Goal: Information Seeking & Learning: Learn about a topic

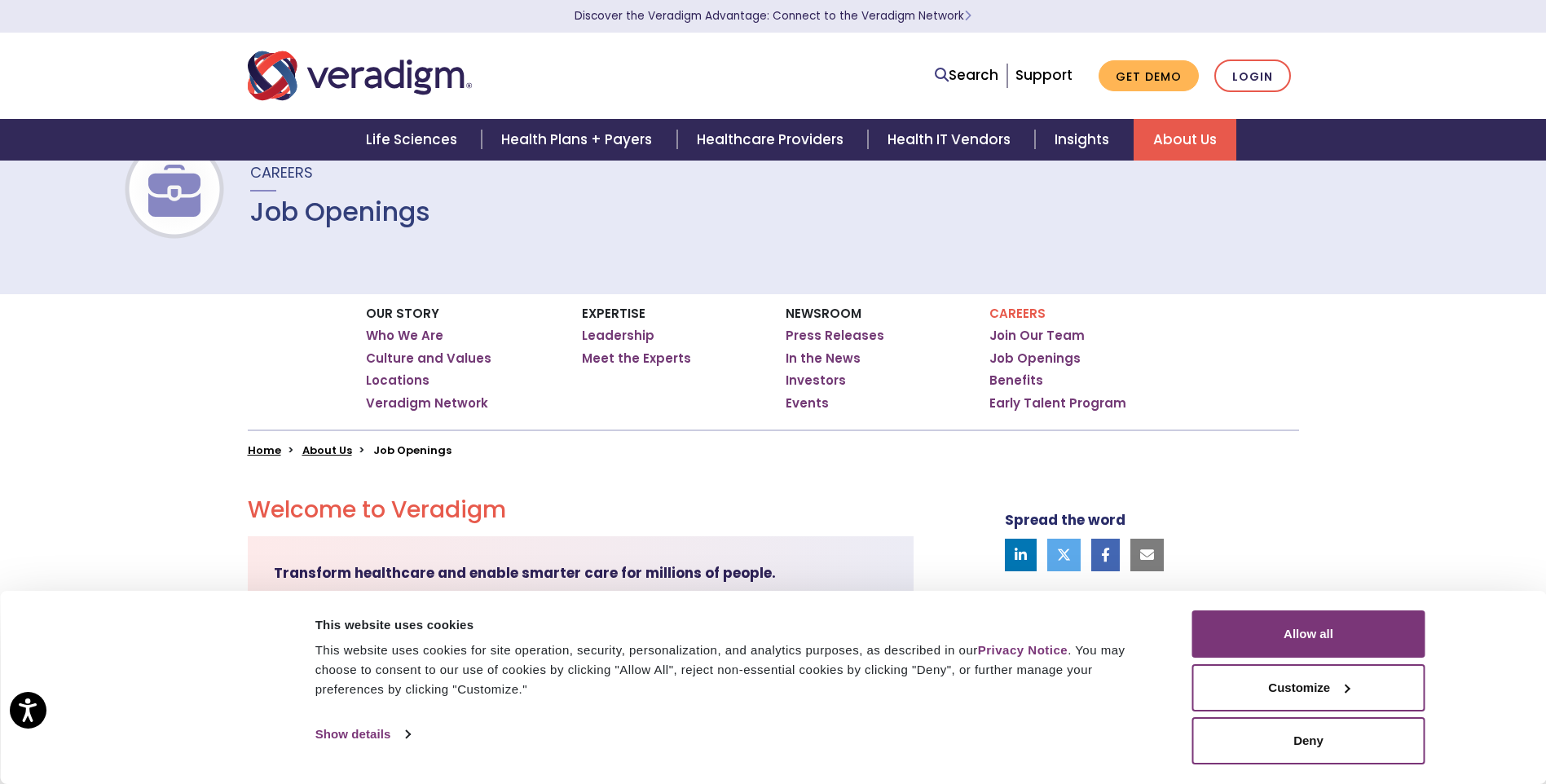
scroll to position [244, 0]
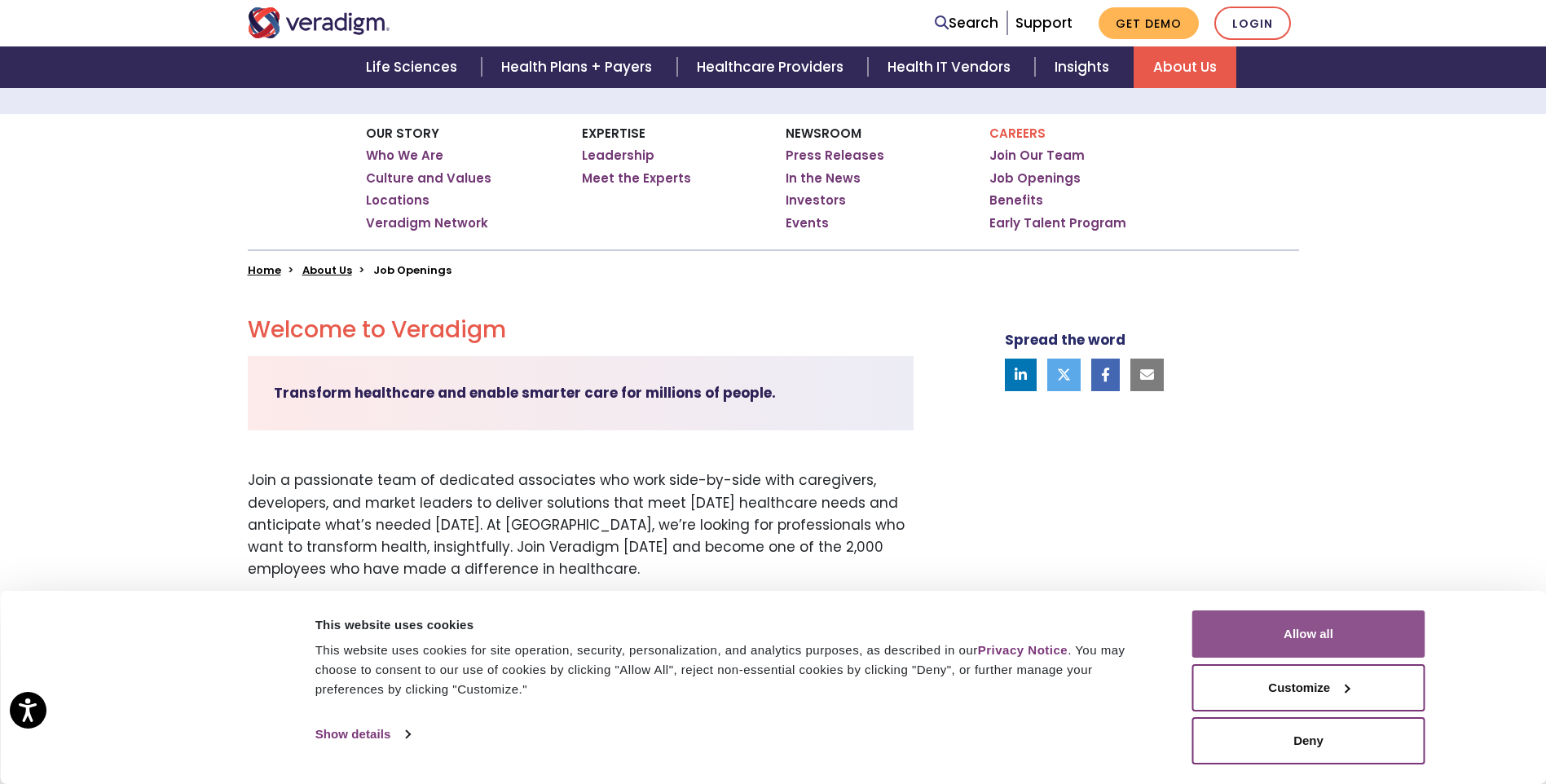
click at [1387, 639] on button "Allow all" at bounding box center [1309, 633] width 233 height 47
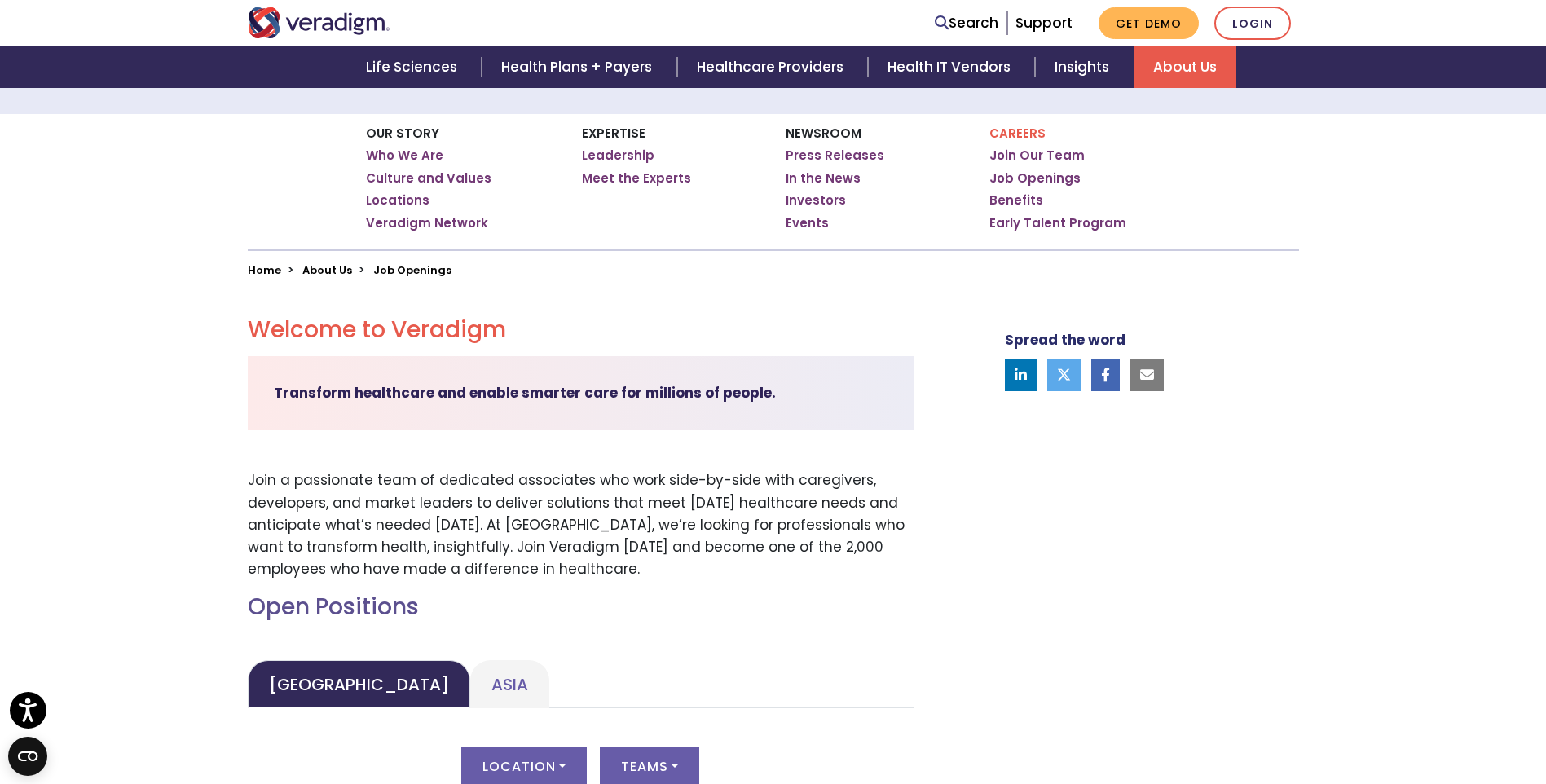
scroll to position [0, 0]
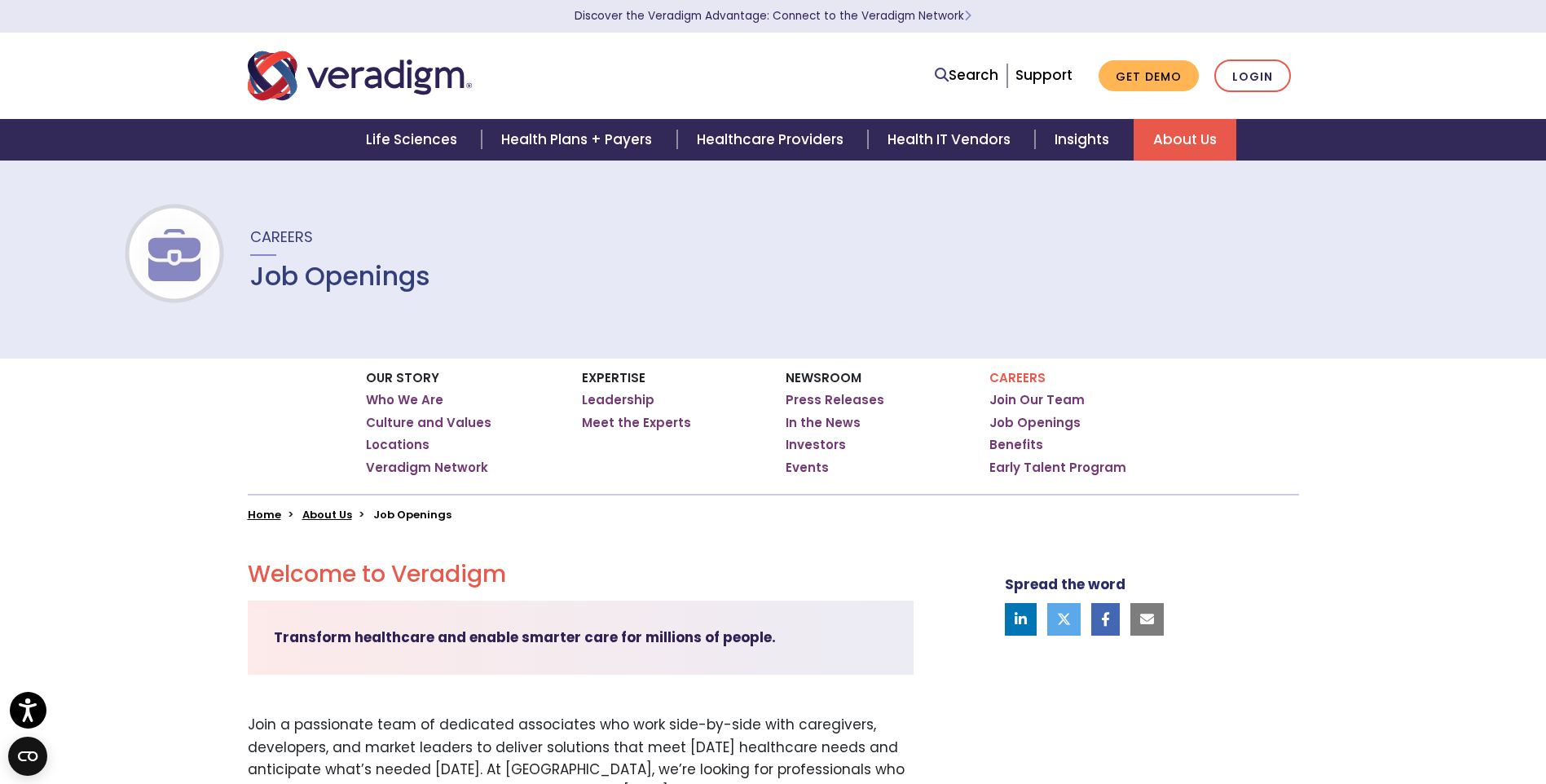
click at [1011, 377] on p "Careers" at bounding box center [1085, 377] width 191 height 14
click at [1018, 419] on link "Job Openings" at bounding box center [1034, 422] width 91 height 16
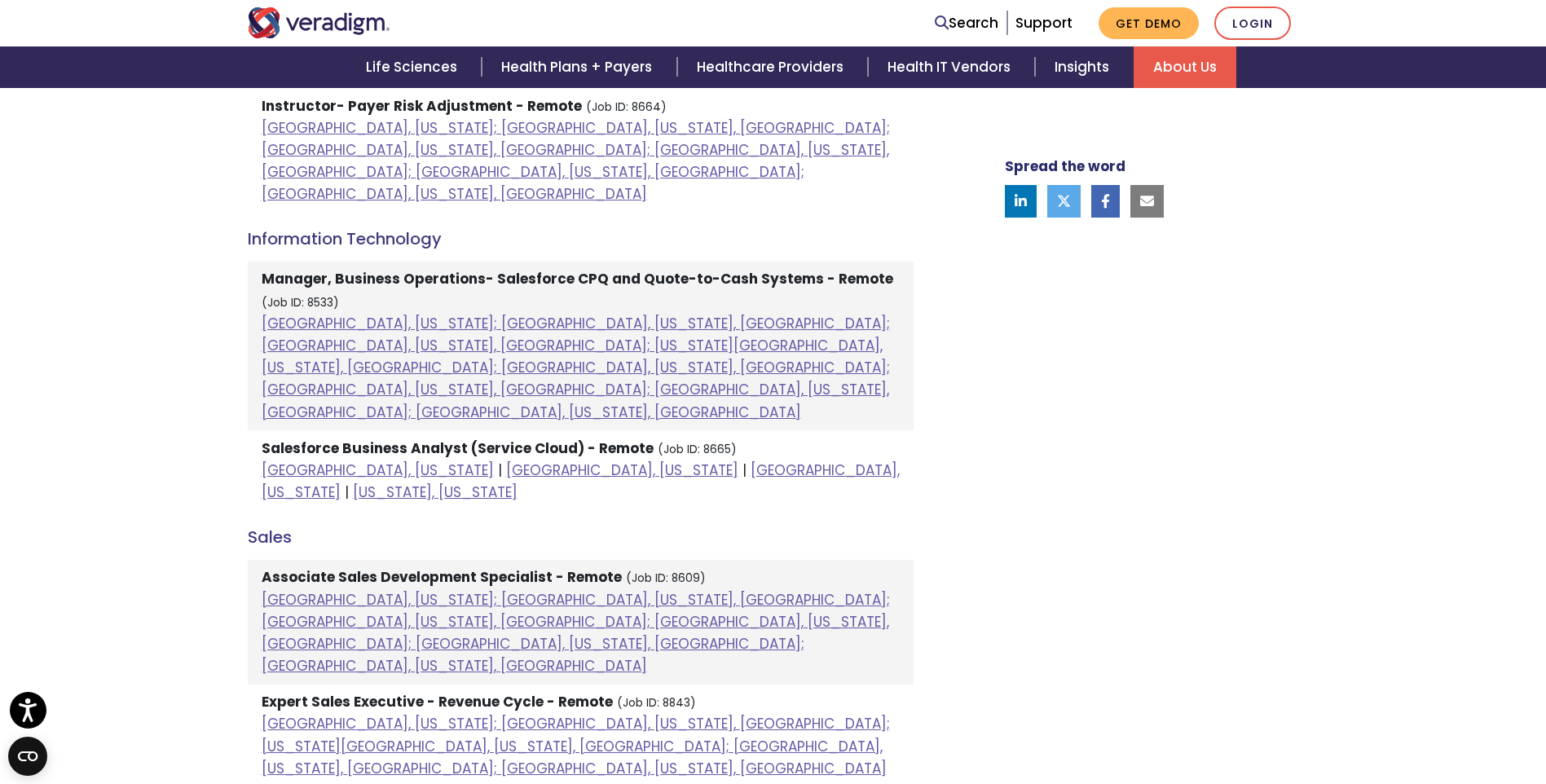
scroll to position [1064, 0]
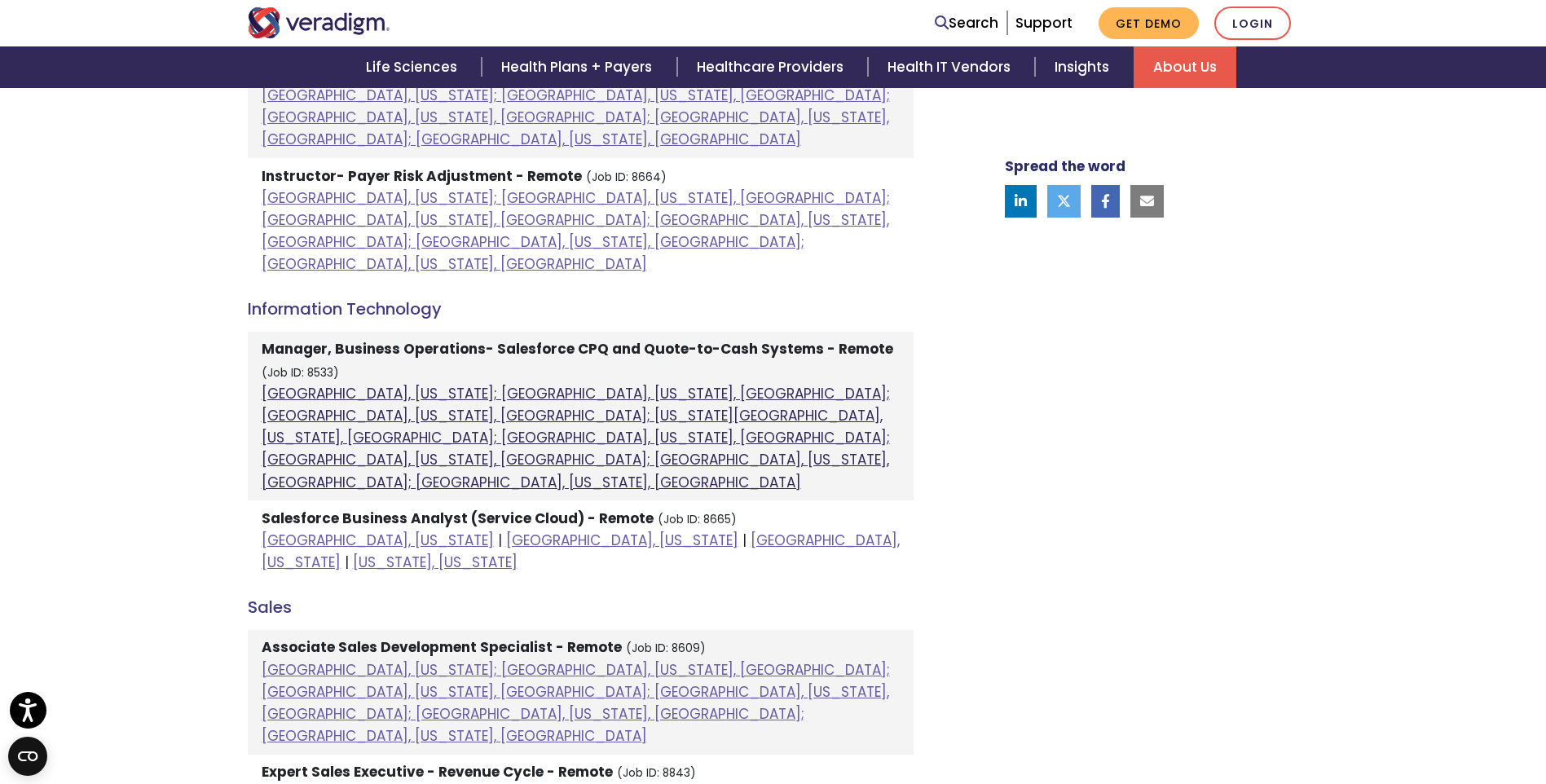
click at [571, 383] on link "[GEOGRAPHIC_DATA], [US_STATE]; [GEOGRAPHIC_DATA], [US_STATE], [GEOGRAPHIC_DATA]…" at bounding box center [575, 437] width 628 height 108
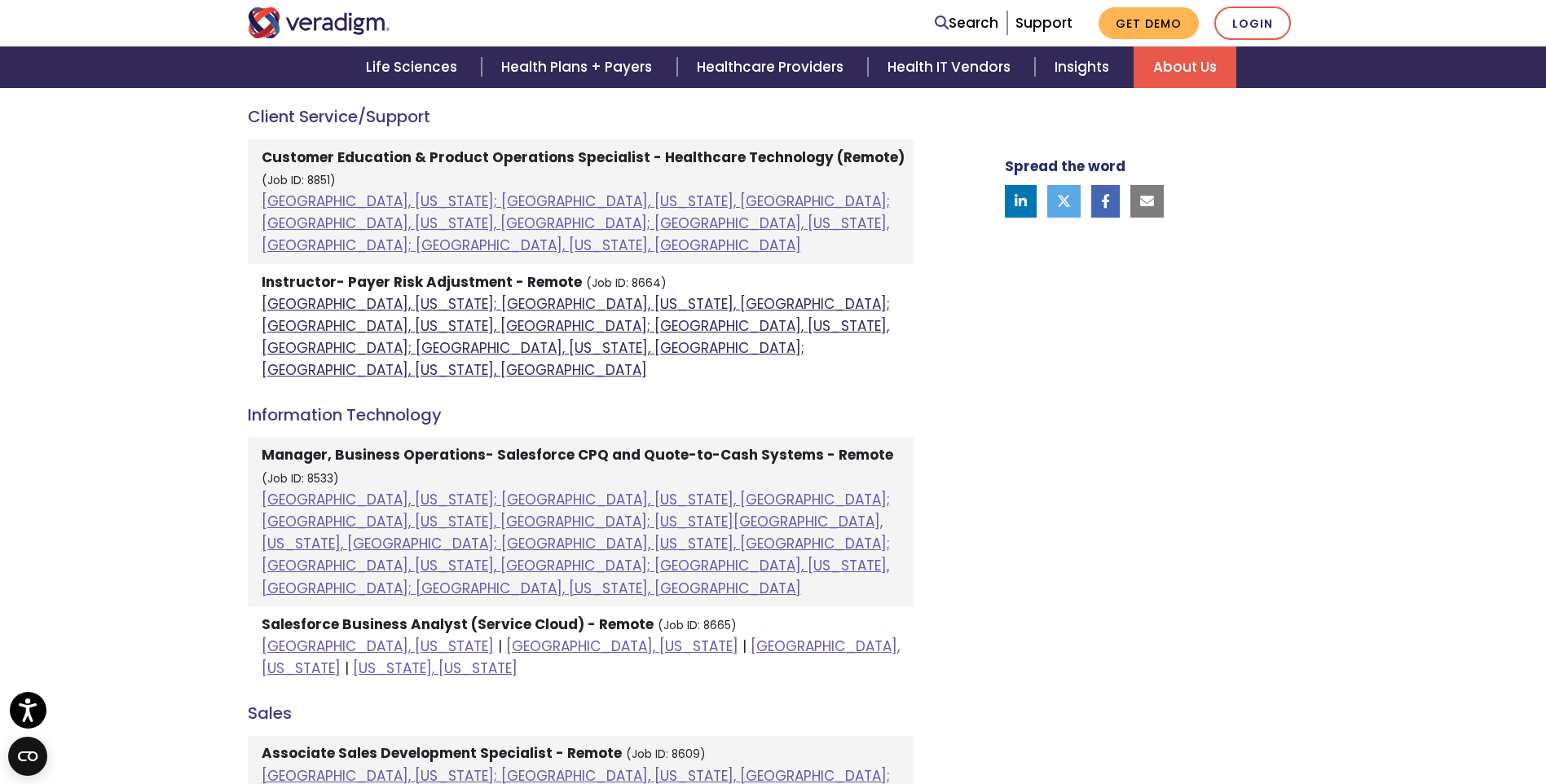
scroll to position [820, 0]
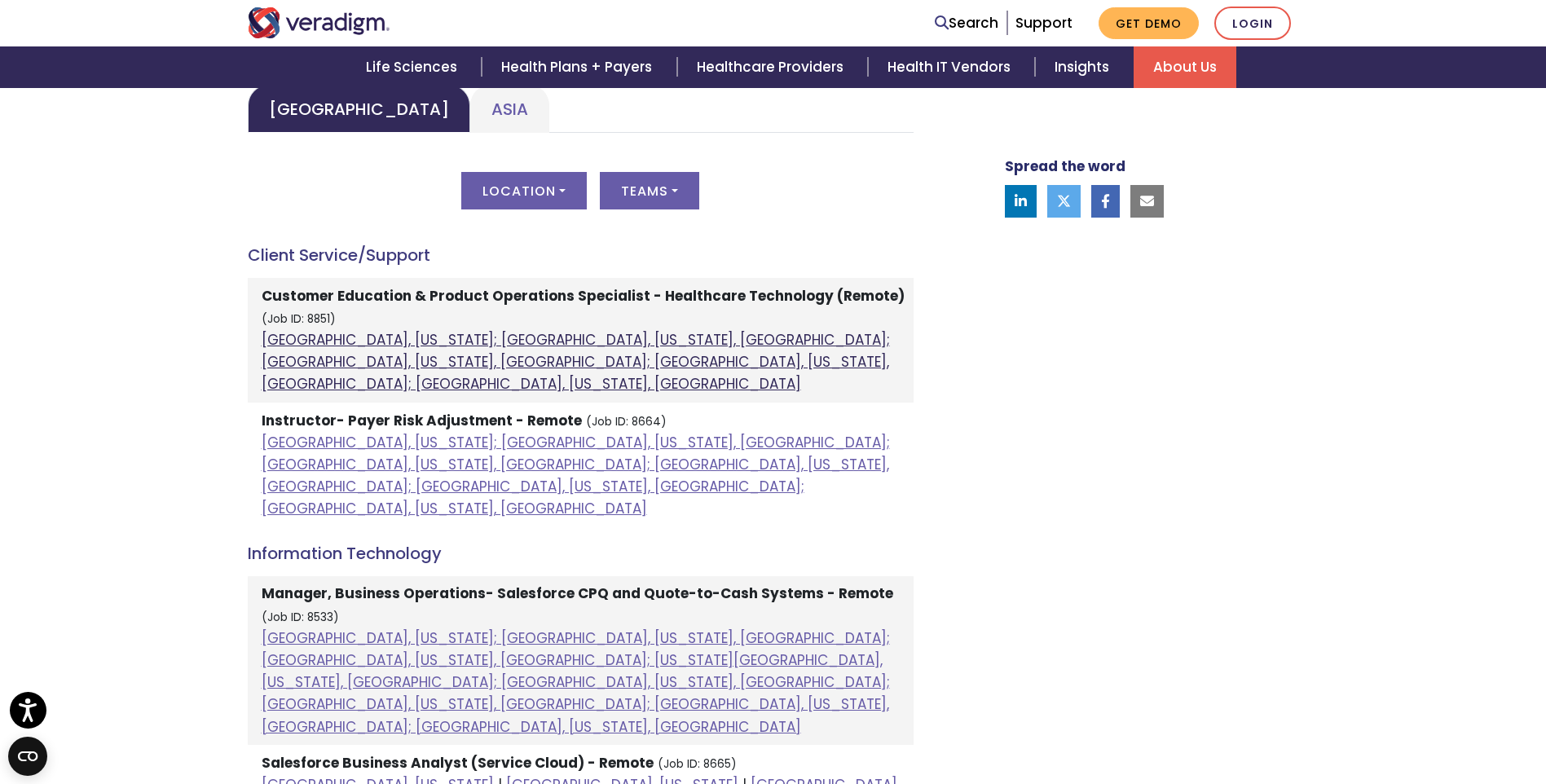
click at [537, 345] on link "[GEOGRAPHIC_DATA], [US_STATE]; [GEOGRAPHIC_DATA], [US_STATE], [GEOGRAPHIC_DATA]…" at bounding box center [575, 361] width 628 height 63
